Goal: Navigation & Orientation: Find specific page/section

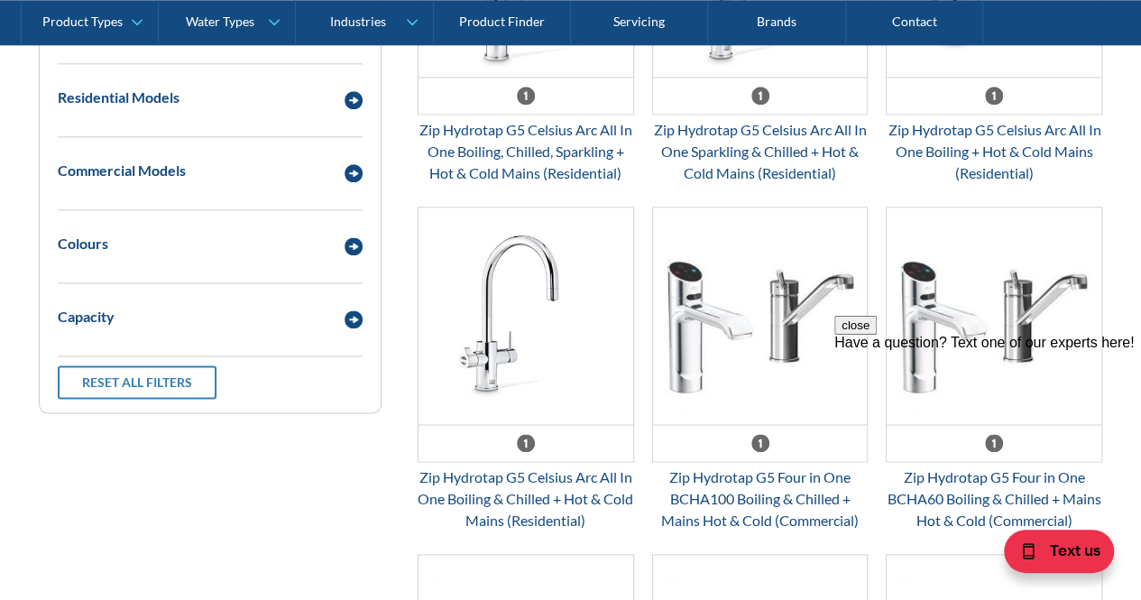
scroll to position [1083, 0]
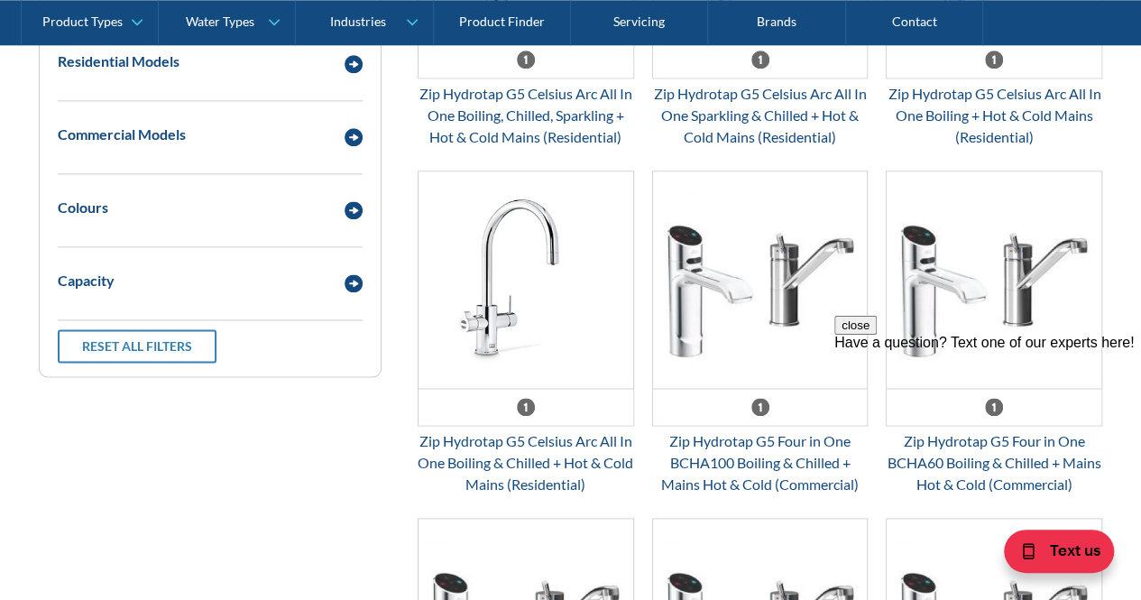
click at [877, 335] on button "close" at bounding box center [855, 325] width 42 height 19
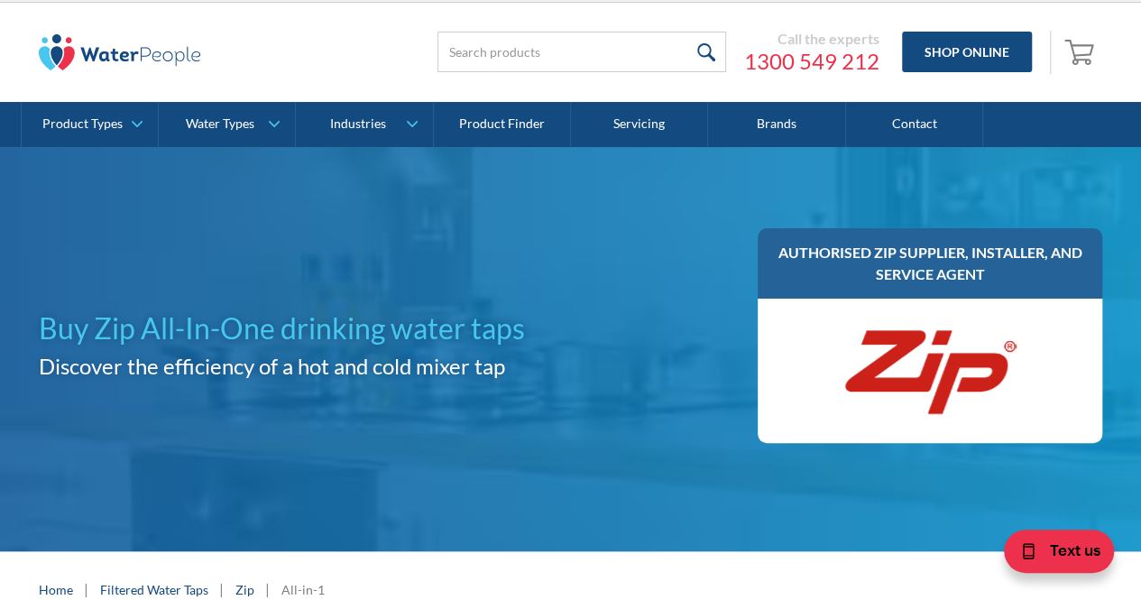
scroll to position [0, 0]
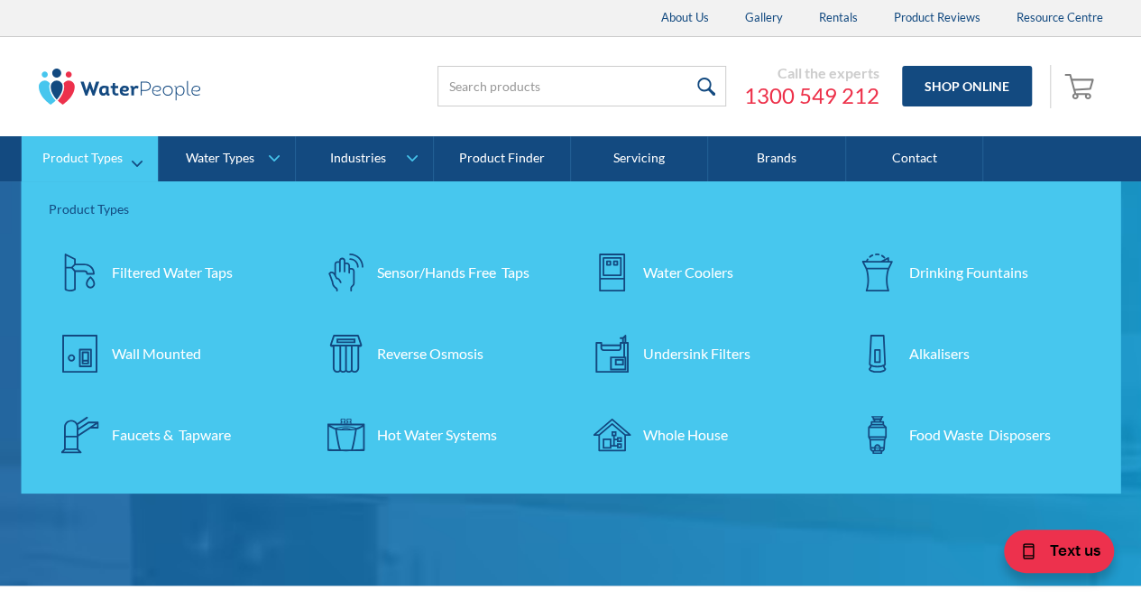
click at [140, 268] on div "Filtered Water Taps" at bounding box center [172, 273] width 121 height 22
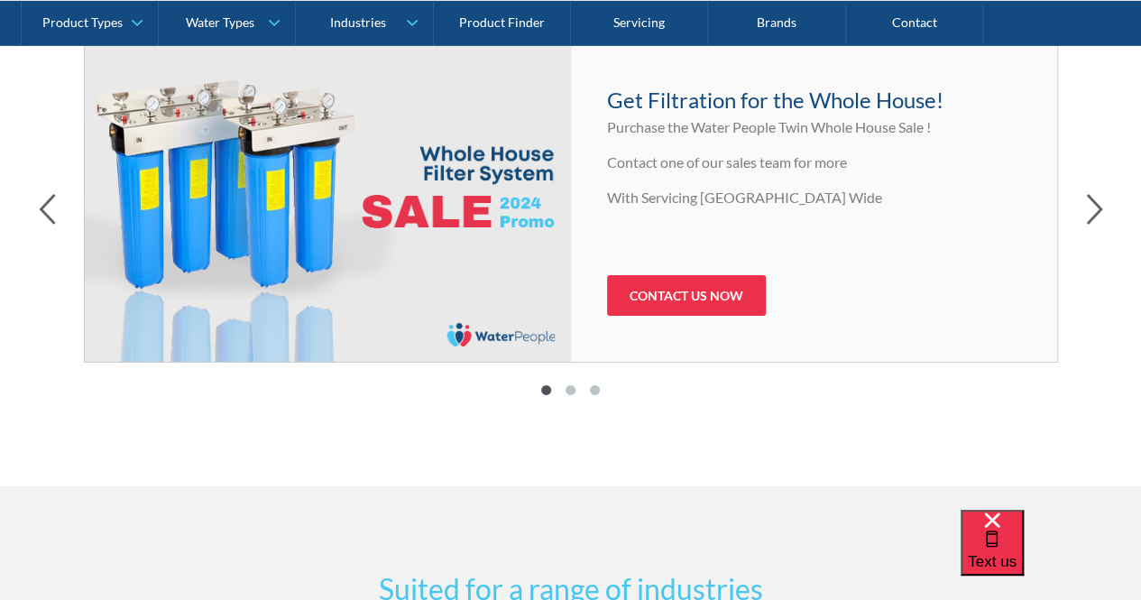
scroll to position [3067, 0]
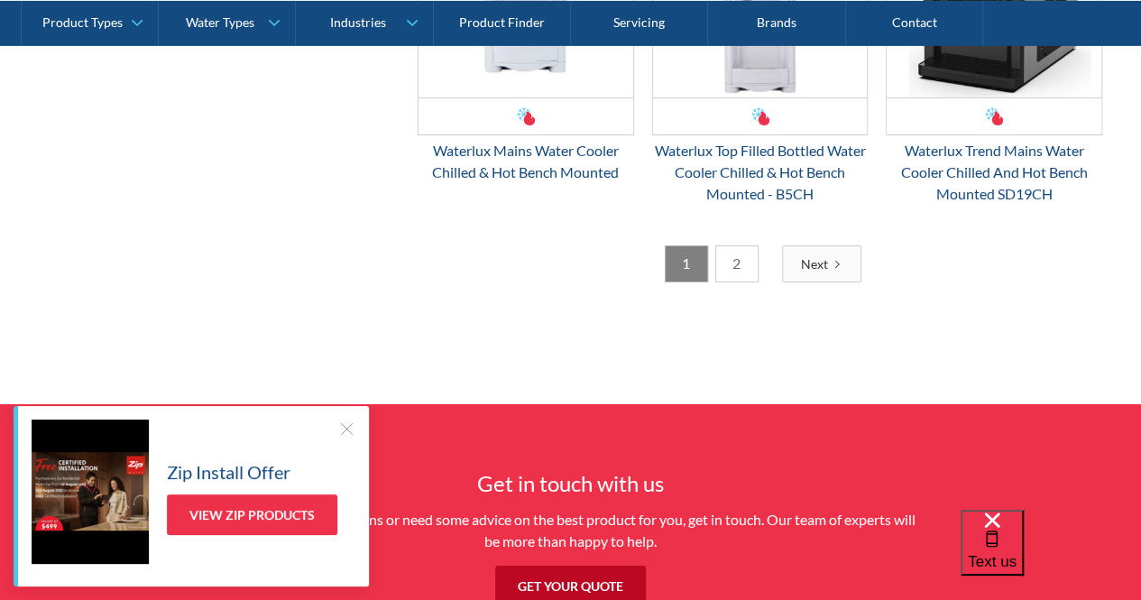
scroll to position [3176, 0]
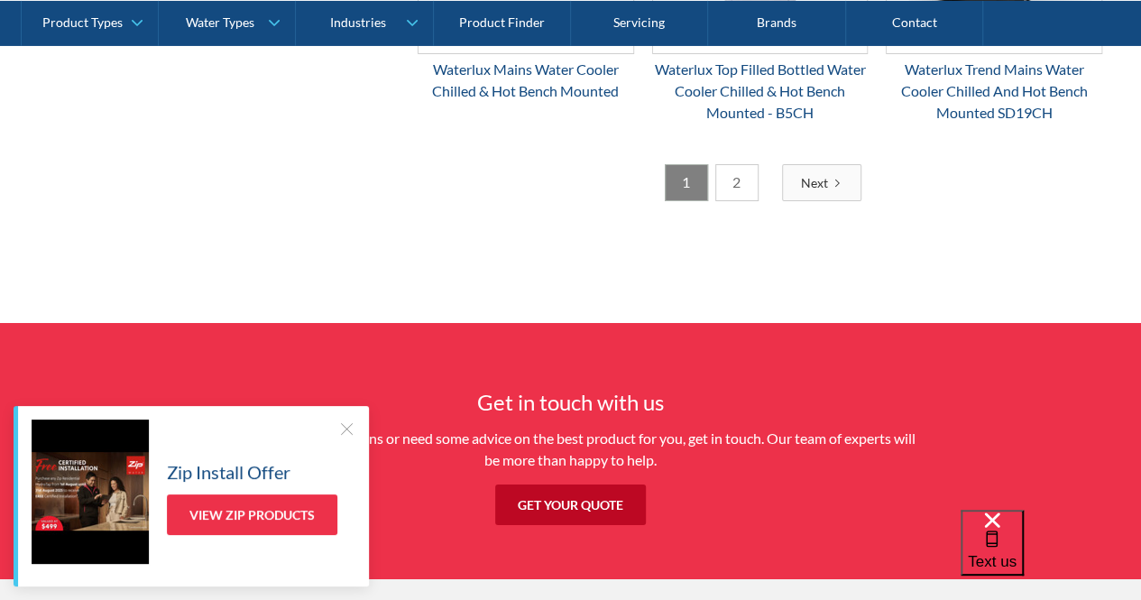
click at [731, 174] on link "2" at bounding box center [736, 182] width 43 height 37
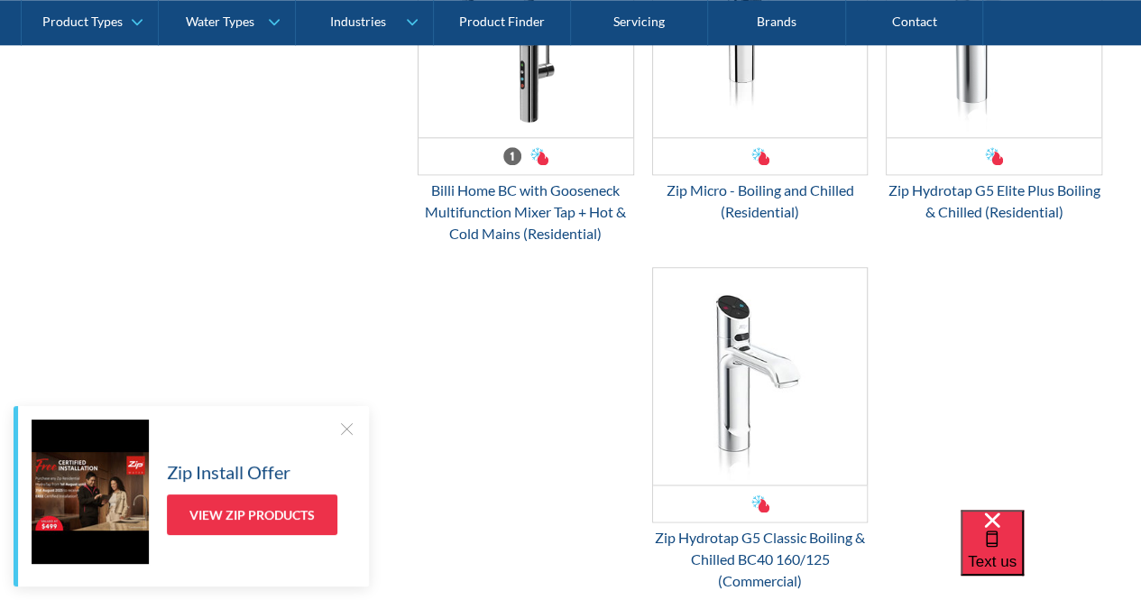
scroll to position [1104, 0]
